Goal: Task Accomplishment & Management: Complete application form

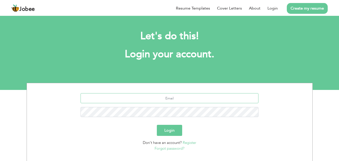
click at [200, 100] on input "text" at bounding box center [170, 98] width 178 height 10
type input "abdul.rehmansh@outlook.com"
click at [174, 131] on button "Login" at bounding box center [169, 130] width 25 height 11
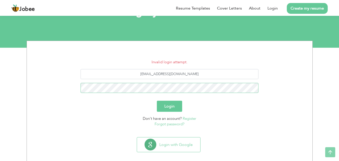
scroll to position [42, 0]
click at [173, 124] on link "Forgot password?" at bounding box center [170, 123] width 30 height 5
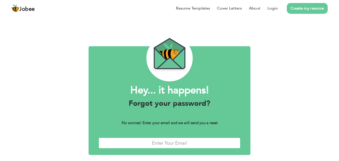
click at [175, 146] on input "text" at bounding box center [170, 143] width 142 height 11
type input "[EMAIL_ADDRESS][DOMAIN_NAME]"
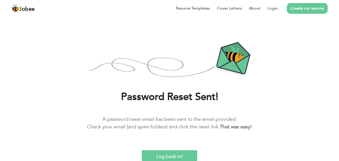
scroll to position [10, 0]
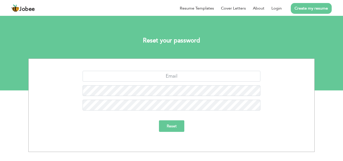
click at [228, 84] on div at bounding box center [171, 78] width 278 height 15
click at [223, 78] on input "text" at bounding box center [172, 76] width 178 height 11
type input "abdul.rehmansh@outlook.com"
click at [172, 130] on input "Reset" at bounding box center [171, 126] width 25 height 12
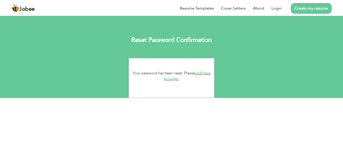
click at [205, 73] on link "click here to Login." at bounding box center [187, 76] width 46 height 11
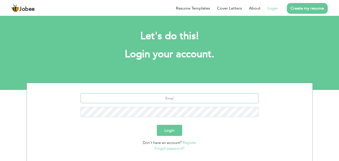
click at [202, 96] on input "text" at bounding box center [170, 98] width 178 height 10
type input "[EMAIL_ADDRESS][DOMAIN_NAME]"
click at [157, 125] on button "Login" at bounding box center [169, 130] width 25 height 11
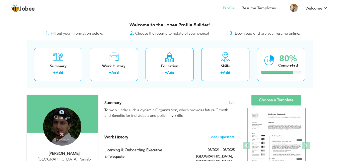
click at [62, 140] on h4 "Remove" at bounding box center [62, 137] width 36 height 11
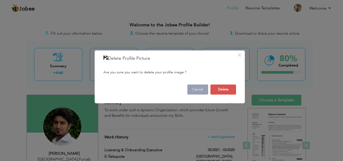
click at [191, 89] on button "Cancel" at bounding box center [197, 89] width 21 height 10
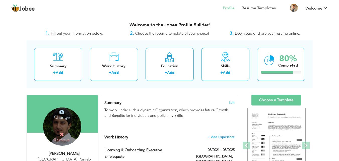
click at [68, 118] on h4 "Change" at bounding box center [62, 114] width 36 height 12
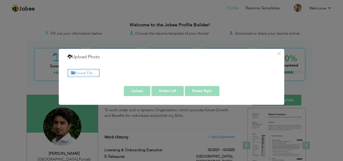
click at [93, 75] on label "Browse File ..." at bounding box center [84, 73] width 32 height 8
click at [0, 0] on input "Browse File ..." at bounding box center [0, 0] width 0 height 0
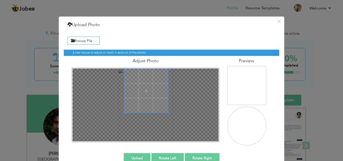
click at [148, 78] on span at bounding box center [146, 91] width 44 height 44
click at [148, 82] on span at bounding box center [147, 94] width 44 height 44
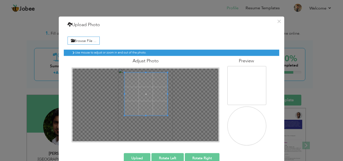
click at [165, 92] on div at bounding box center [146, 94] width 43 height 43
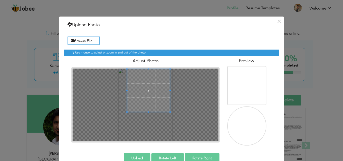
click at [150, 87] on span at bounding box center [148, 90] width 43 height 43
click at [142, 155] on button "Upload" at bounding box center [137, 158] width 27 height 10
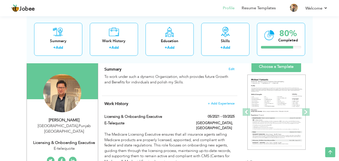
scroll to position [32, 0]
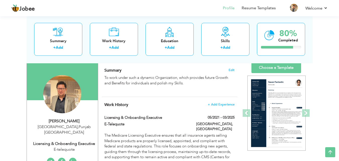
click at [0, 0] on icon at bounding box center [0, 0] width 0 height 0
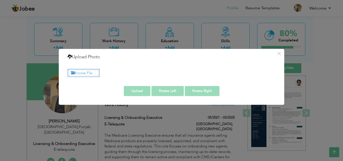
click at [85, 75] on label "Browse File ..." at bounding box center [84, 73] width 32 height 8
click at [0, 0] on input "Browse File ..." at bounding box center [0, 0] width 0 height 0
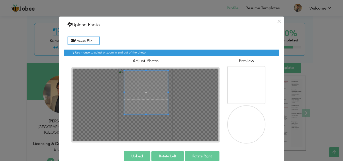
click at [150, 88] on span at bounding box center [146, 92] width 44 height 44
click at [145, 105] on div at bounding box center [146, 90] width 40 height 40
click at [130, 89] on div at bounding box center [146, 90] width 40 height 40
click at [156, 87] on div at bounding box center [146, 90] width 40 height 40
click at [144, 80] on div at bounding box center [146, 90] width 40 height 40
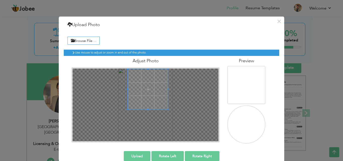
click at [145, 84] on span at bounding box center [148, 89] width 40 height 40
click at [130, 154] on button "Upload" at bounding box center [137, 156] width 27 height 10
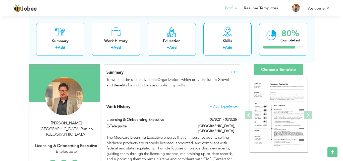
scroll to position [31, 0]
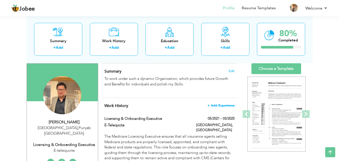
click at [215, 107] on span "+ Add Experience" at bounding box center [221, 106] width 27 height 4
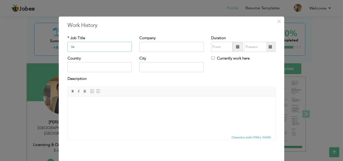
type input "V"
type input "`"
click at [154, 44] on input "text" at bounding box center [171, 47] width 64 height 10
type input "The Rapid Route"
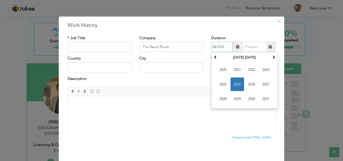
click at [219, 51] on input "08/2025" at bounding box center [222, 47] width 22 height 10
click at [239, 86] on span "2025" at bounding box center [238, 85] width 14 height 14
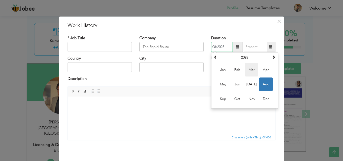
click at [245, 71] on span "Mar" at bounding box center [252, 70] width 14 height 14
type input "03/2025"
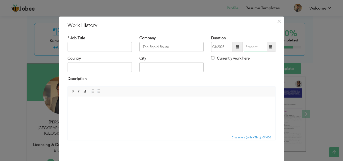
type input "08/2025"
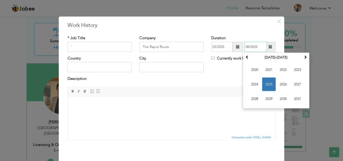
click at [255, 48] on input "08/2025" at bounding box center [255, 47] width 23 height 10
click at [263, 82] on span "2025" at bounding box center [269, 85] width 14 height 14
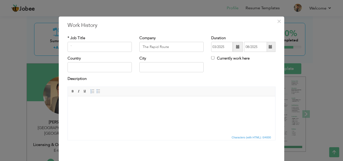
click at [231, 72] on div "Country City Currently work here" at bounding box center [172, 66] width 216 height 20
click at [211, 57] on input "Currently work here" at bounding box center [212, 57] width 3 height 3
checkbox input "true"
click at [186, 70] on input "text" at bounding box center [171, 67] width 64 height 10
type input "[GEOGRAPHIC_DATA]"
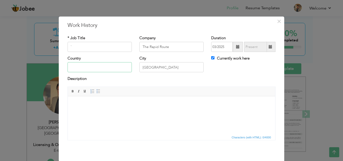
click at [99, 64] on input "text" at bounding box center [100, 67] width 64 height 10
type input "[GEOGRAPHIC_DATA]"
click at [110, 43] on input "`" at bounding box center [100, 47] width 64 height 10
paste input "Business Partner"
type input "`Business Partner"
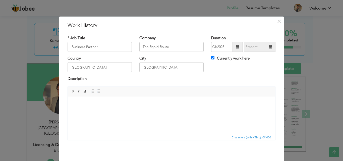
click at [120, 108] on html at bounding box center [172, 103] width 208 height 15
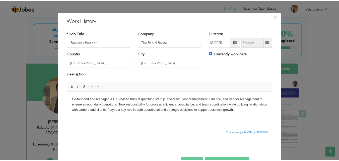
scroll to position [20, 0]
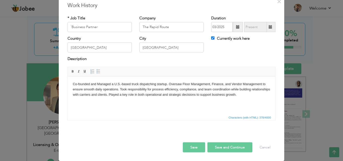
click at [198, 150] on button "Save" at bounding box center [194, 147] width 22 height 10
click at [229, 148] on button "Save and Continue" at bounding box center [230, 147] width 45 height 10
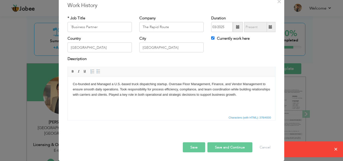
click at [247, 101] on html "Co-founded and Managed a U.S.-based truck dispatching startup. Oversaw Floor Ma…" at bounding box center [172, 89] width 208 height 26
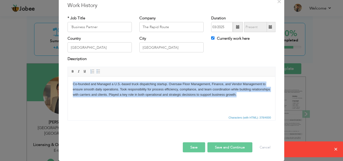
copy body "Co-founded and Managed a U.S.-based truck dispatching startup. Oversaw Floor Ma…"
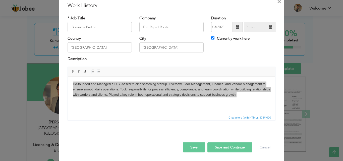
click at [279, 1] on span "×" at bounding box center [279, 1] width 4 height 9
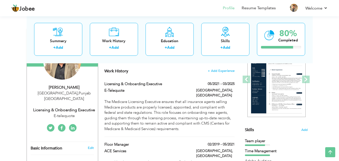
scroll to position [67, 0]
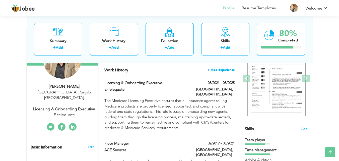
click at [227, 70] on span "+ Add Experience" at bounding box center [221, 70] width 27 height 4
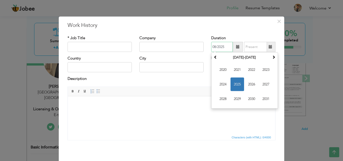
click at [218, 49] on input "08/2025" at bounding box center [222, 47] width 22 height 10
click at [237, 90] on span "2025" at bounding box center [238, 85] width 14 height 14
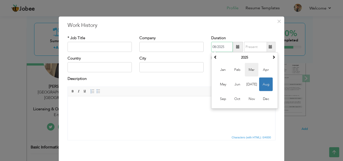
click at [248, 70] on span "Mar" at bounding box center [252, 70] width 14 height 14
type input "03/2025"
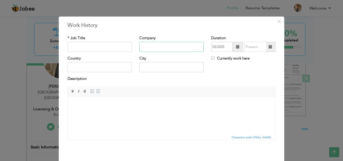
click at [176, 49] on input "text" at bounding box center [171, 47] width 64 height 10
type input "The Rapid Route"
click at [211, 58] on input "Currently work here" at bounding box center [212, 57] width 3 height 3
checkbox input "true"
click at [186, 69] on input "text" at bounding box center [171, 67] width 64 height 10
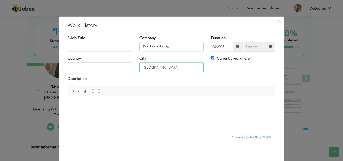
type input "[GEOGRAPHIC_DATA]"
click at [110, 67] on input "text" at bounding box center [100, 67] width 64 height 10
type input "[GEOGRAPHIC_DATA]"
click at [91, 49] on input "text" at bounding box center [100, 47] width 64 height 10
click at [118, 101] on html at bounding box center [172, 103] width 208 height 15
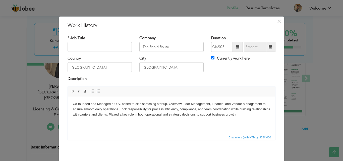
click at [109, 49] on input "text" at bounding box center [100, 47] width 64 height 10
type input "Business Partner"
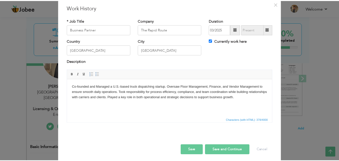
scroll to position [20, 0]
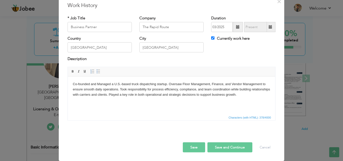
click at [194, 151] on button "Save" at bounding box center [194, 147] width 22 height 10
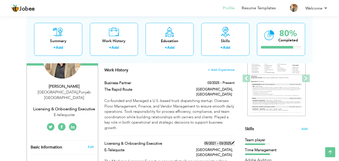
click at [234, 141] on span at bounding box center [233, 143] width 4 height 4
type input "Licensing & Onboarding Executive"
type input "E-Telequote"
type input "05/2021"
type input "03/2025"
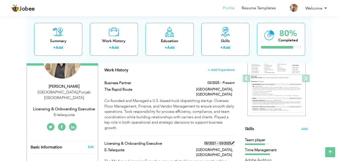
type input "[GEOGRAPHIC_DATA]"
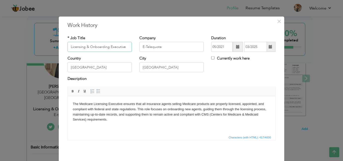
paste input "Senior Quality Assurance Analyst"
click at [152, 122] on body "The Medicare Licensing Executive ensures that all insurance agents selling Medi…" at bounding box center [171, 111] width 197 height 21
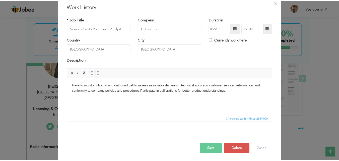
scroll to position [20, 0]
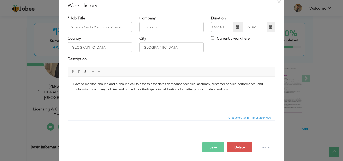
click at [215, 147] on button "Save" at bounding box center [213, 147] width 22 height 10
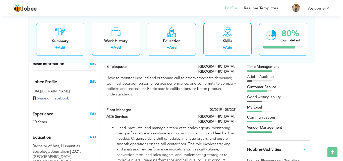
scroll to position [153, 0]
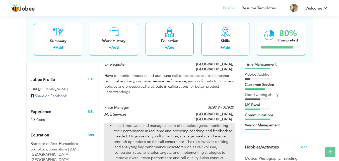
click at [231, 123] on p "I lead, motivate, and manage a team of telesales agents, monitoring their perfo…" at bounding box center [175, 150] width 120 height 54
type input "Floor Manager"
type input "ACE Services"
type input "02/2019"
type input "05/2021"
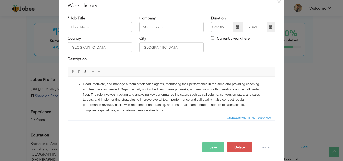
scroll to position [0, 0]
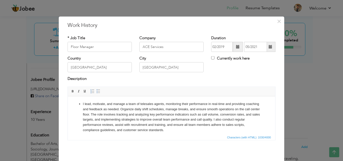
click at [82, 102] on ul "I lead, motivate, and manage a team of telesales agents, monitoring their perfo…" at bounding box center [171, 129] width 197 height 56
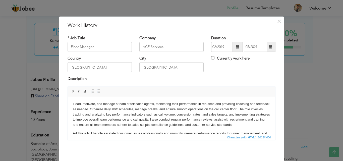
scroll to position [23, 0]
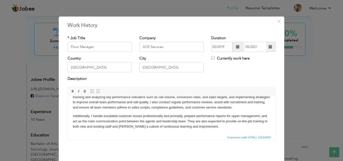
drag, startPoint x: 275, startPoint y: 108, endPoint x: 339, endPoint y: 257, distance: 161.7
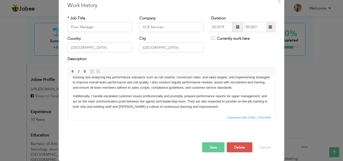
click at [212, 148] on button "Save" at bounding box center [213, 147] width 22 height 10
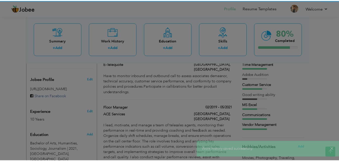
scroll to position [0, 0]
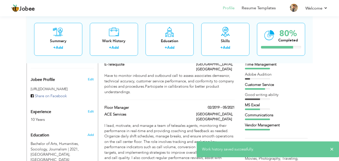
click at [298, 97] on div "Good writing ability" at bounding box center [276, 94] width 63 height 5
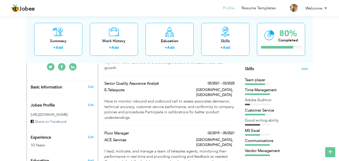
scroll to position [117, 0]
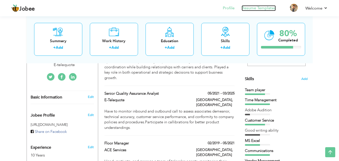
click at [261, 9] on link "Resume Templates" at bounding box center [259, 8] width 34 height 6
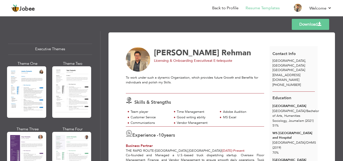
scroll to position [371, 0]
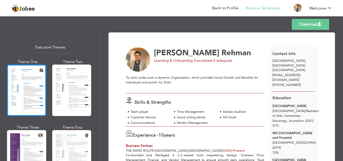
click at [31, 97] on div at bounding box center [26, 91] width 39 height 52
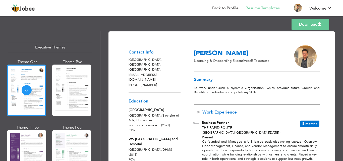
scroll to position [2, 0]
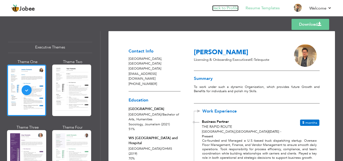
click at [221, 7] on link "Back to Profile" at bounding box center [225, 8] width 26 height 6
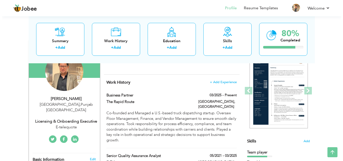
scroll to position [60, 0]
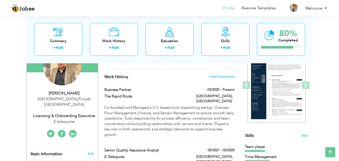
click at [85, 113] on div "Licensing & Onboarding Executive" at bounding box center [64, 116] width 67 height 6
type input "[PERSON_NAME]"
type input "Rehman"
type input "[PHONE_NUMBER]"
select select "number:166"
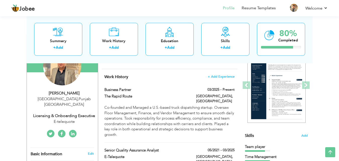
type input "[GEOGRAPHIC_DATA]"
select select "number:12"
type input "E-telequote"
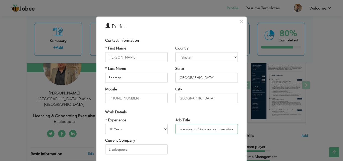
click at [196, 131] on input "Licensing & Onboarding Executive" at bounding box center [206, 129] width 63 height 10
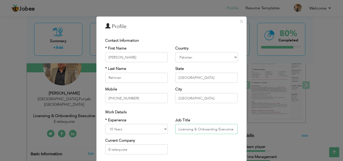
paste input "Senior Quality Assurance Analyst"
type input "Senior Quality Assurance Analyst"
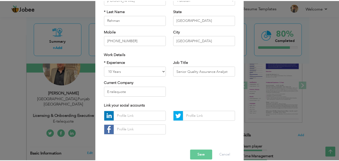
scroll to position [57, 0]
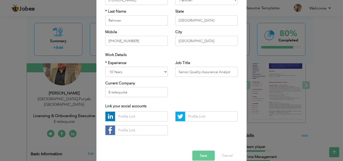
click at [192, 155] on button "Save" at bounding box center [203, 156] width 22 height 10
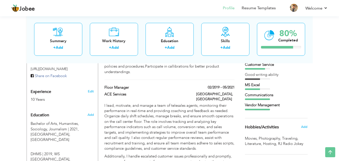
scroll to position [163, 0]
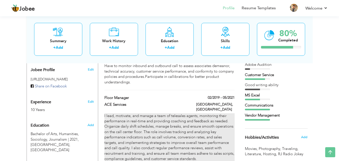
click at [180, 113] on p "I lead, motivate, and manage a team of telesales agents, monitoring their perfo…" at bounding box center [170, 137] width 130 height 48
type input "Floor Manager"
type input "ACE Services"
type input "02/2019"
type input "05/2021"
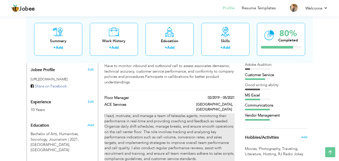
type input "[GEOGRAPHIC_DATA]"
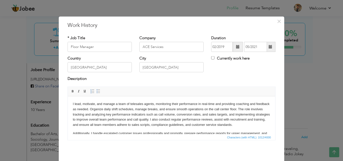
click at [182, 104] on p "I lead, motivate, and manage a team of telesales agents, monitoring their perfo…" at bounding box center [171, 114] width 197 height 26
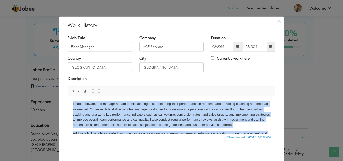
copy body "I lead, motivate, and manage a team of telesales agents, monitoring their perfo…"
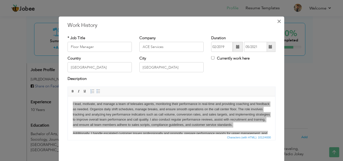
click at [277, 22] on span "×" at bounding box center [279, 21] width 4 height 9
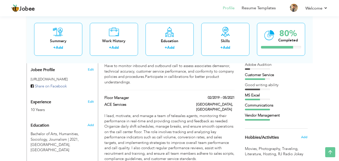
click at [301, 93] on div "MS Excel" at bounding box center [276, 95] width 63 height 5
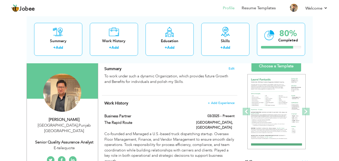
scroll to position [35, 0]
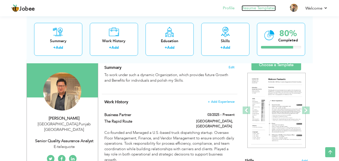
click at [247, 9] on link "Resume Templates" at bounding box center [259, 8] width 34 height 6
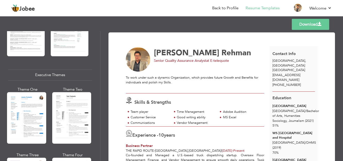
scroll to position [385, 0]
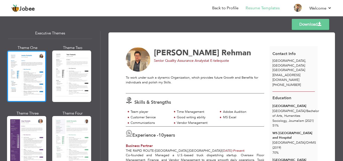
click at [34, 74] on div at bounding box center [26, 77] width 39 height 52
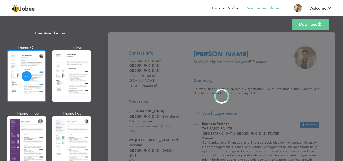
scroll to position [384, 0]
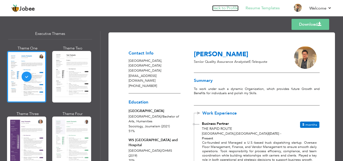
click at [226, 7] on link "Back to Profile" at bounding box center [225, 8] width 26 height 6
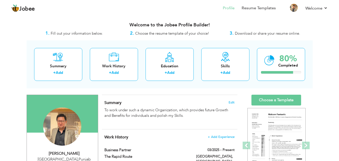
click at [85, 152] on div "[PERSON_NAME]" at bounding box center [64, 154] width 67 height 6
type input "[PERSON_NAME]"
type input "Rehman"
type input "[PHONE_NUMBER]"
select select "number:166"
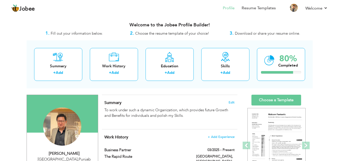
type input "[GEOGRAPHIC_DATA]"
select select "number:12"
type input "E-telequote"
type input "Senior Quality Assurance Analyst"
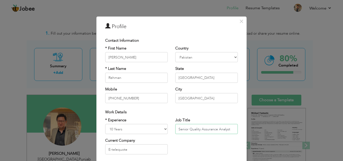
click at [213, 126] on input "Senior Quality Assurance Analyst" at bounding box center [206, 129] width 63 height 10
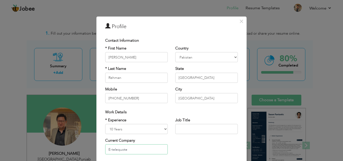
click at [156, 151] on input "E-telequote" at bounding box center [136, 149] width 63 height 10
click at [157, 152] on input "E-telequote" at bounding box center [136, 149] width 63 height 10
type input "E"
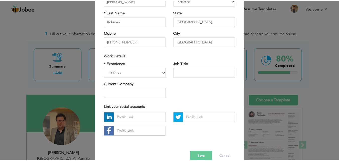
scroll to position [66, 0]
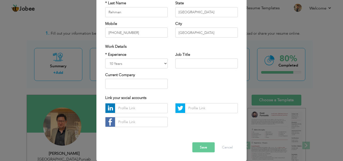
click at [205, 148] on button "Save" at bounding box center [203, 147] width 22 height 10
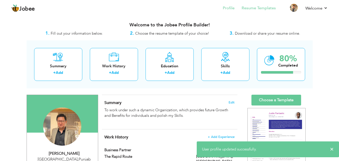
click at [256, 11] on li "Resume Templates" at bounding box center [255, 9] width 41 height 14
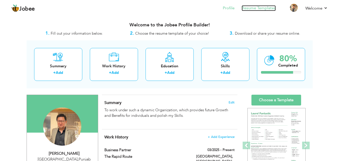
click at [258, 10] on link "Resume Templates" at bounding box center [259, 8] width 34 height 6
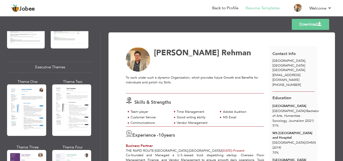
scroll to position [385, 0]
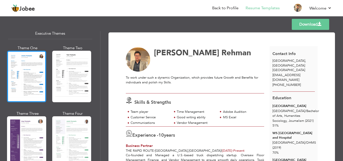
click at [31, 86] on div at bounding box center [26, 77] width 39 height 52
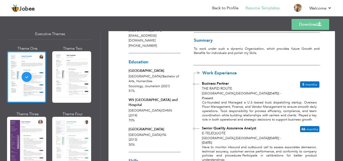
scroll to position [15, 0]
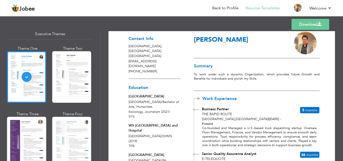
click at [313, 23] on link "Download" at bounding box center [311, 24] width 38 height 11
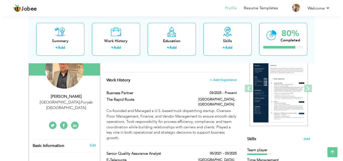
scroll to position [24, 0]
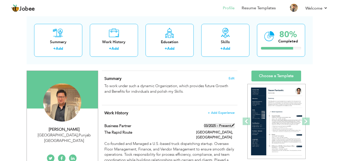
click at [221, 125] on label "03/2025 - Present" at bounding box center [219, 125] width 31 height 5
type input "Business Partner"
type input "The Rapid Route"
type input "03/2025"
type input "[GEOGRAPHIC_DATA]"
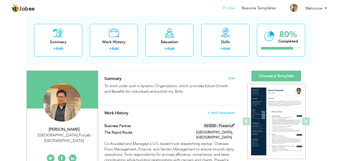
type input "[GEOGRAPHIC_DATA]"
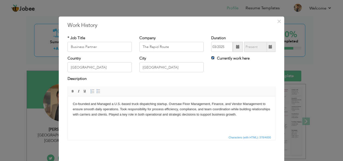
click at [211, 58] on input "Currently work here" at bounding box center [212, 57] width 3 height 3
checkbox input "false"
click at [257, 46] on input "08/2025" at bounding box center [255, 47] width 23 height 10
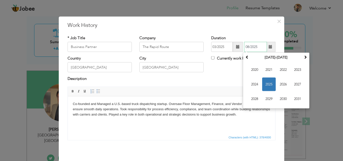
click at [267, 83] on span "2025" at bounding box center [269, 85] width 14 height 14
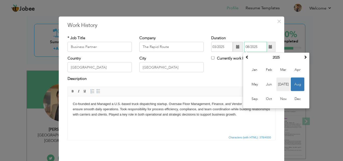
click at [277, 84] on span "[DATE]" at bounding box center [284, 85] width 14 height 14
type input "07/2025"
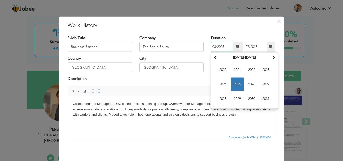
click at [226, 49] on input "03/2025" at bounding box center [222, 47] width 22 height 10
click at [234, 83] on span "2025" at bounding box center [238, 85] width 14 height 14
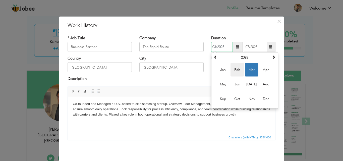
click at [234, 72] on span "Feb" at bounding box center [238, 70] width 14 height 14
type input "02/2025"
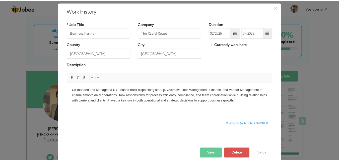
scroll to position [20, 0]
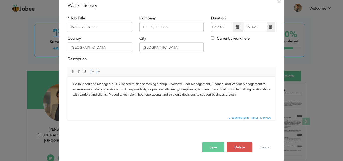
click at [205, 144] on button "Save" at bounding box center [213, 147] width 22 height 10
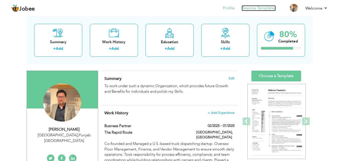
click at [263, 10] on link "Resume Templates" at bounding box center [259, 8] width 34 height 6
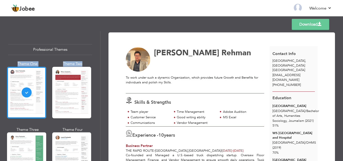
drag, startPoint x: 98, startPoint y: 42, endPoint x: 97, endPoint y: 63, distance: 20.6
click at [97, 63] on div "Professional Themes Theme One Theme Two Theme Three Theme Six" at bounding box center [50, 96] width 100 height 130
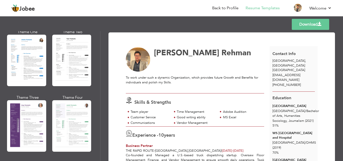
scroll to position [398, 0]
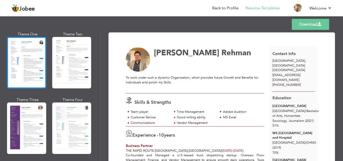
click at [37, 69] on div at bounding box center [26, 63] width 39 height 52
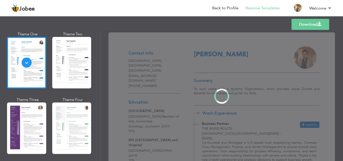
scroll to position [398, 0]
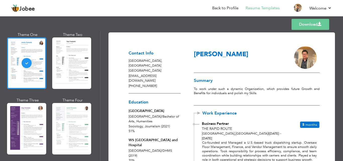
click at [311, 25] on link "Download" at bounding box center [311, 24] width 38 height 11
drag, startPoint x: 341, startPoint y: 42, endPoint x: 342, endPoint y: 47, distance: 4.6
click at [342, 47] on div "Download Contact Info Lahore , Punjab Pakistan abdul.rehmansh@outlook.com +9232…" at bounding box center [222, 96] width 243 height 130
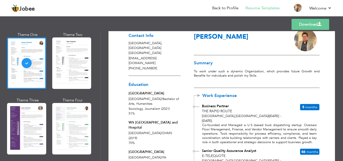
scroll to position [0, 0]
